Goal: Transaction & Acquisition: Purchase product/service

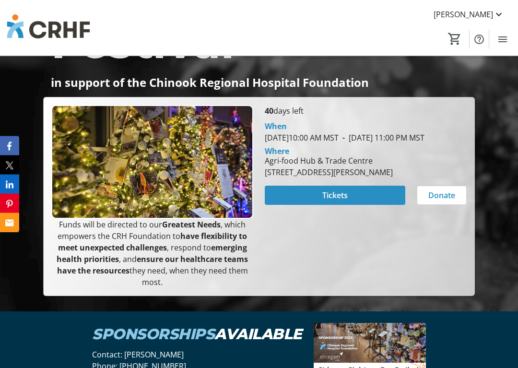
scroll to position [237, 0]
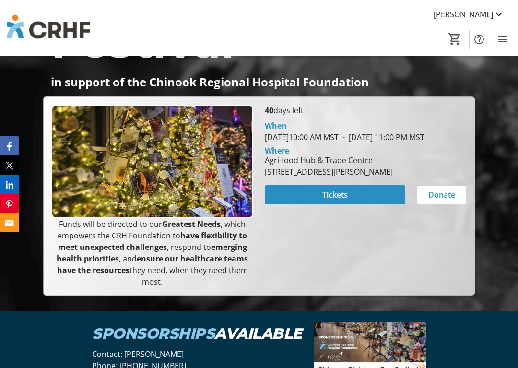
click at [340, 201] on span "Tickets" at bounding box center [334, 195] width 25 height 12
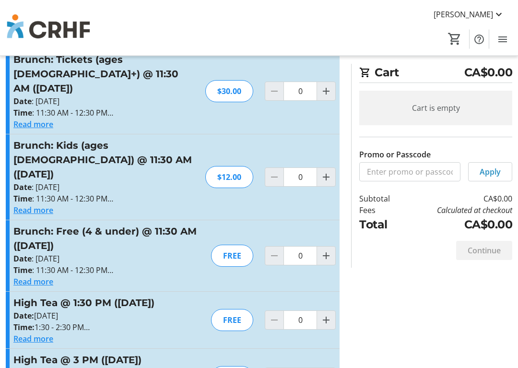
scroll to position [389, 0]
type input "1"
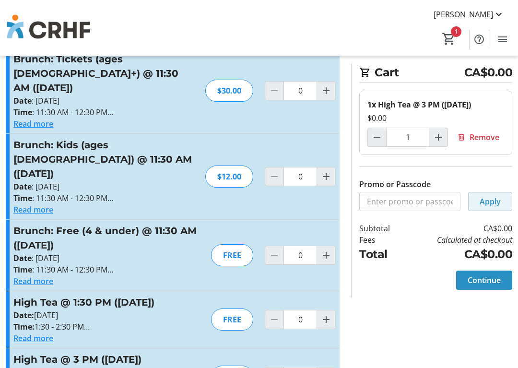
click at [488, 207] on span "Apply" at bounding box center [490, 202] width 21 height 12
click at [489, 286] on span "Continue" at bounding box center [484, 280] width 33 height 12
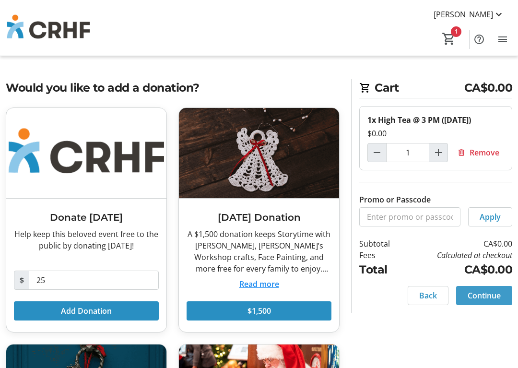
click at [485, 301] on span "Continue" at bounding box center [484, 296] width 33 height 12
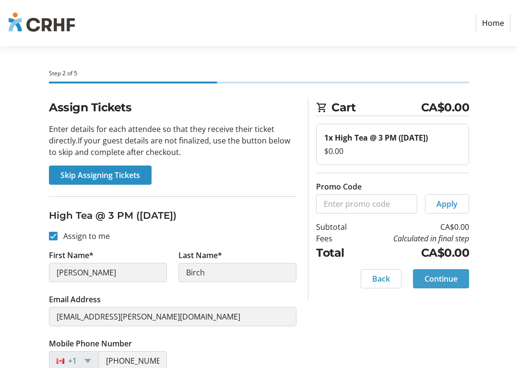
click at [447, 290] on span at bounding box center [441, 278] width 56 height 23
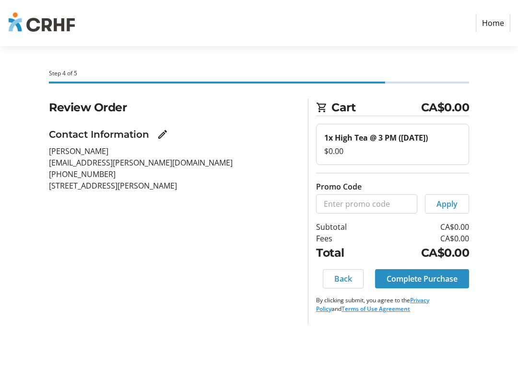
click at [423, 285] on span "Complete Purchase" at bounding box center [422, 279] width 71 height 12
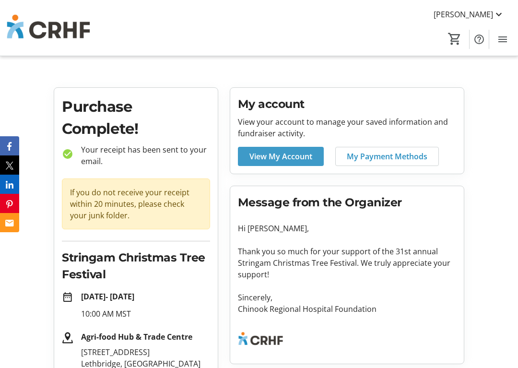
click at [285, 159] on span "View My Account" at bounding box center [281, 157] width 63 height 12
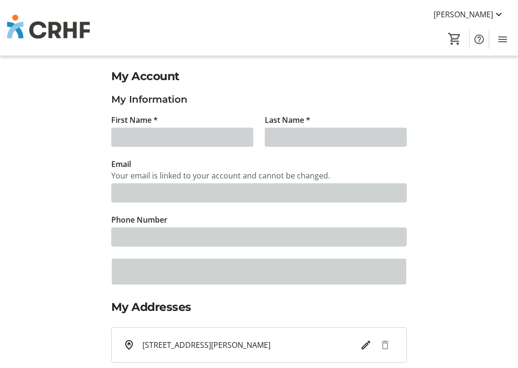
type input "[PERSON_NAME]"
type input "Birch"
type input "[EMAIL_ADDRESS][PERSON_NAME][DOMAIN_NAME]"
type input "[PHONE_NUMBER]"
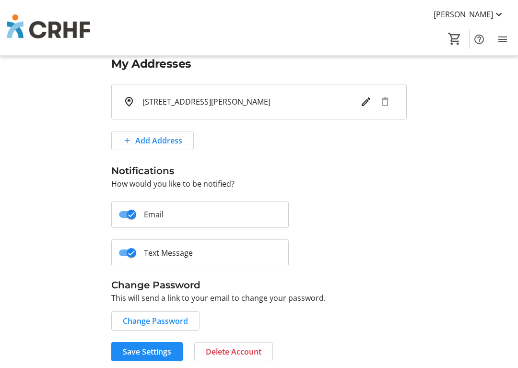
scroll to position [248, 0]
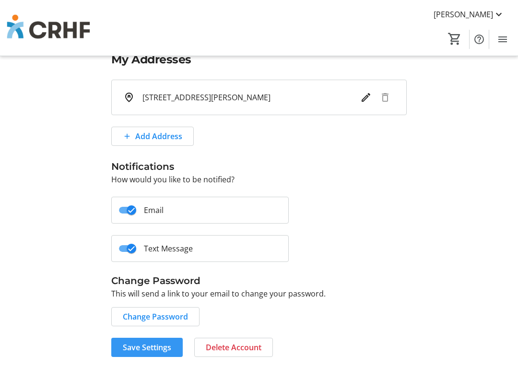
click at [153, 333] on span "Save Settings" at bounding box center [147, 348] width 48 height 12
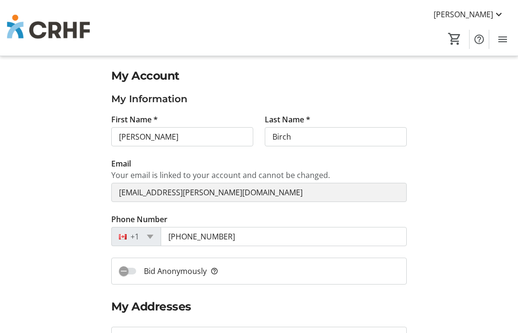
scroll to position [0, 0]
